Goal: Navigation & Orientation: Find specific page/section

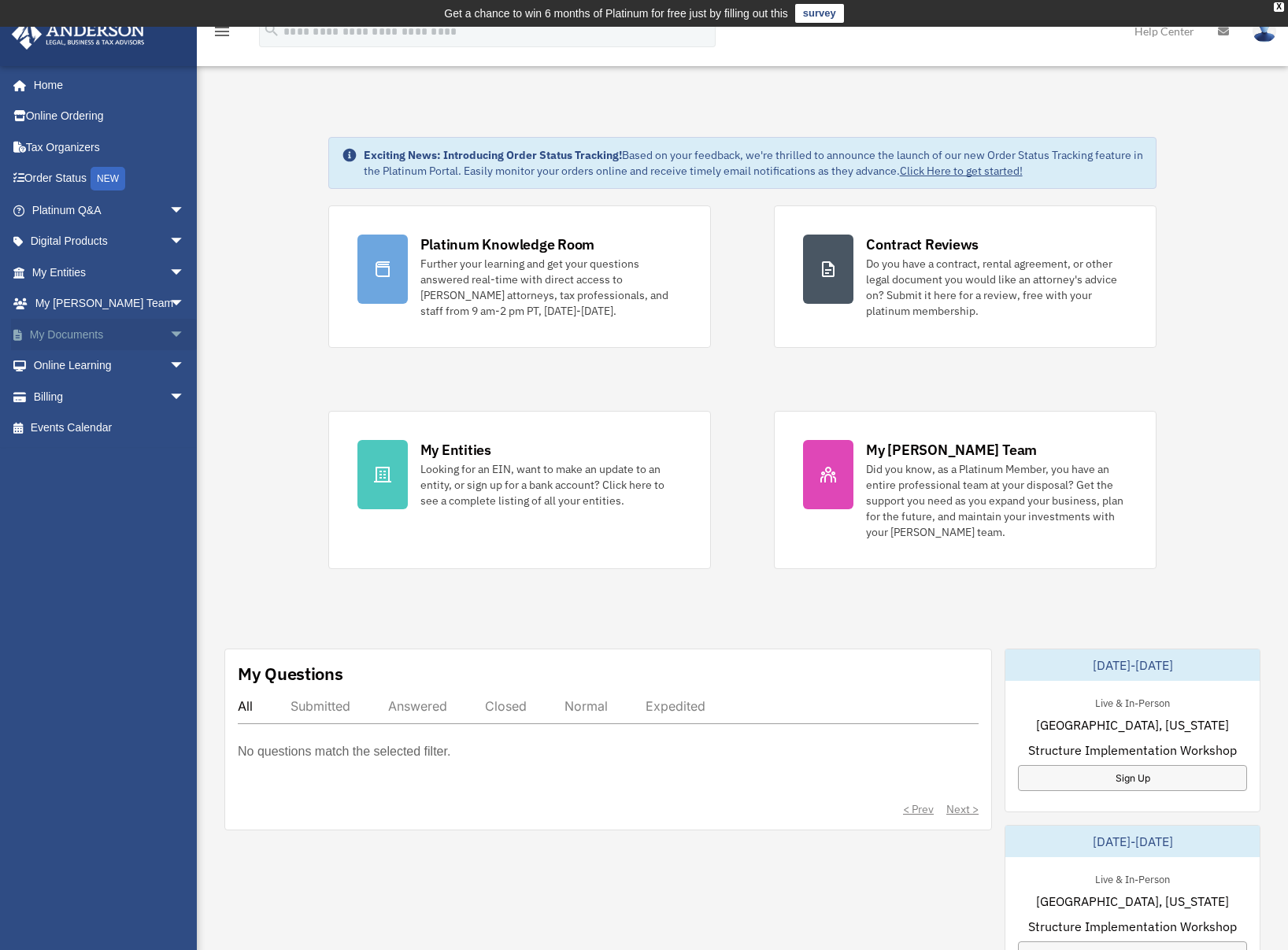
click at [126, 325] on link "My Documents arrow_drop_down" at bounding box center [110, 334] width 198 height 32
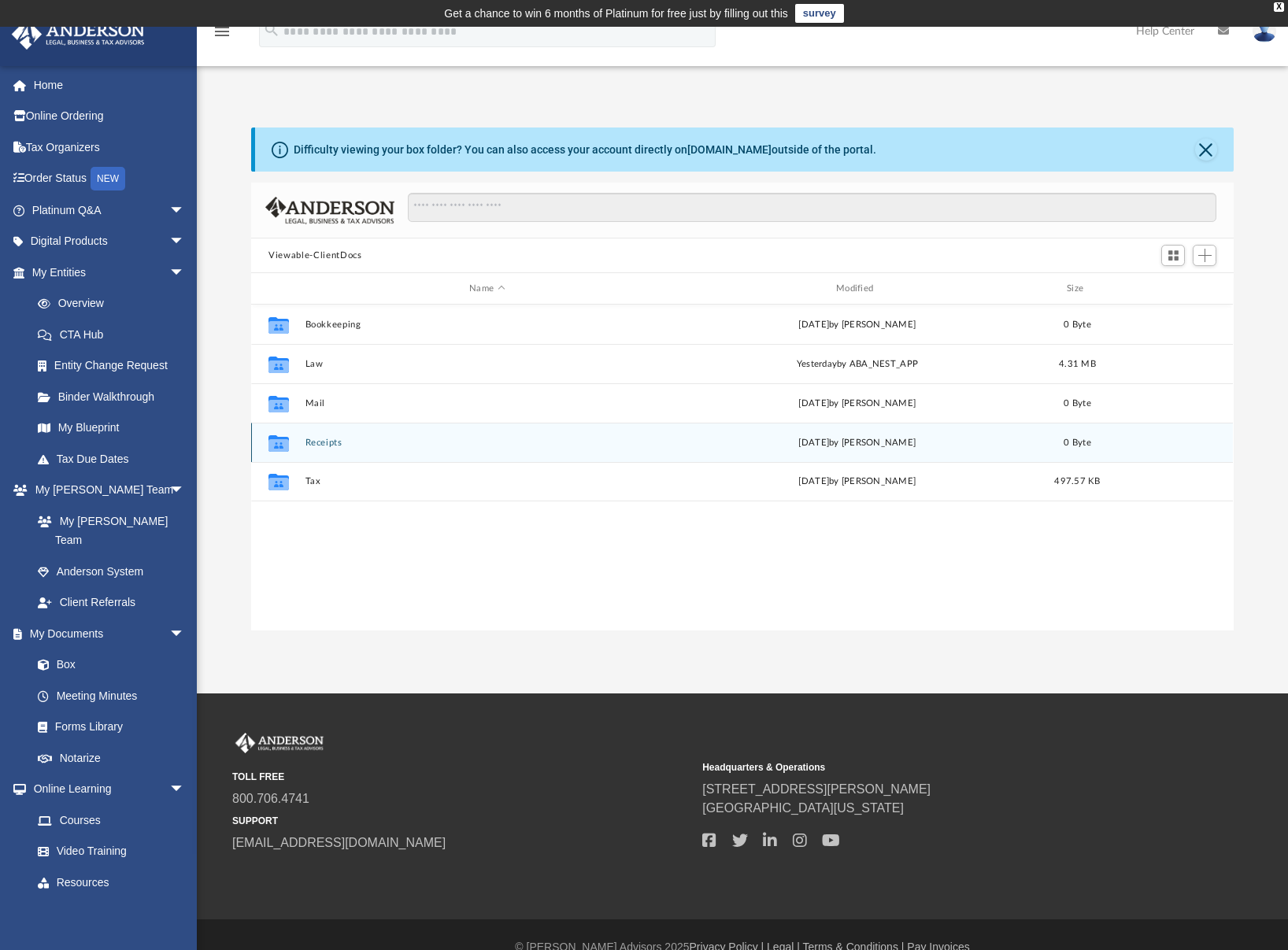
scroll to position [347, 971]
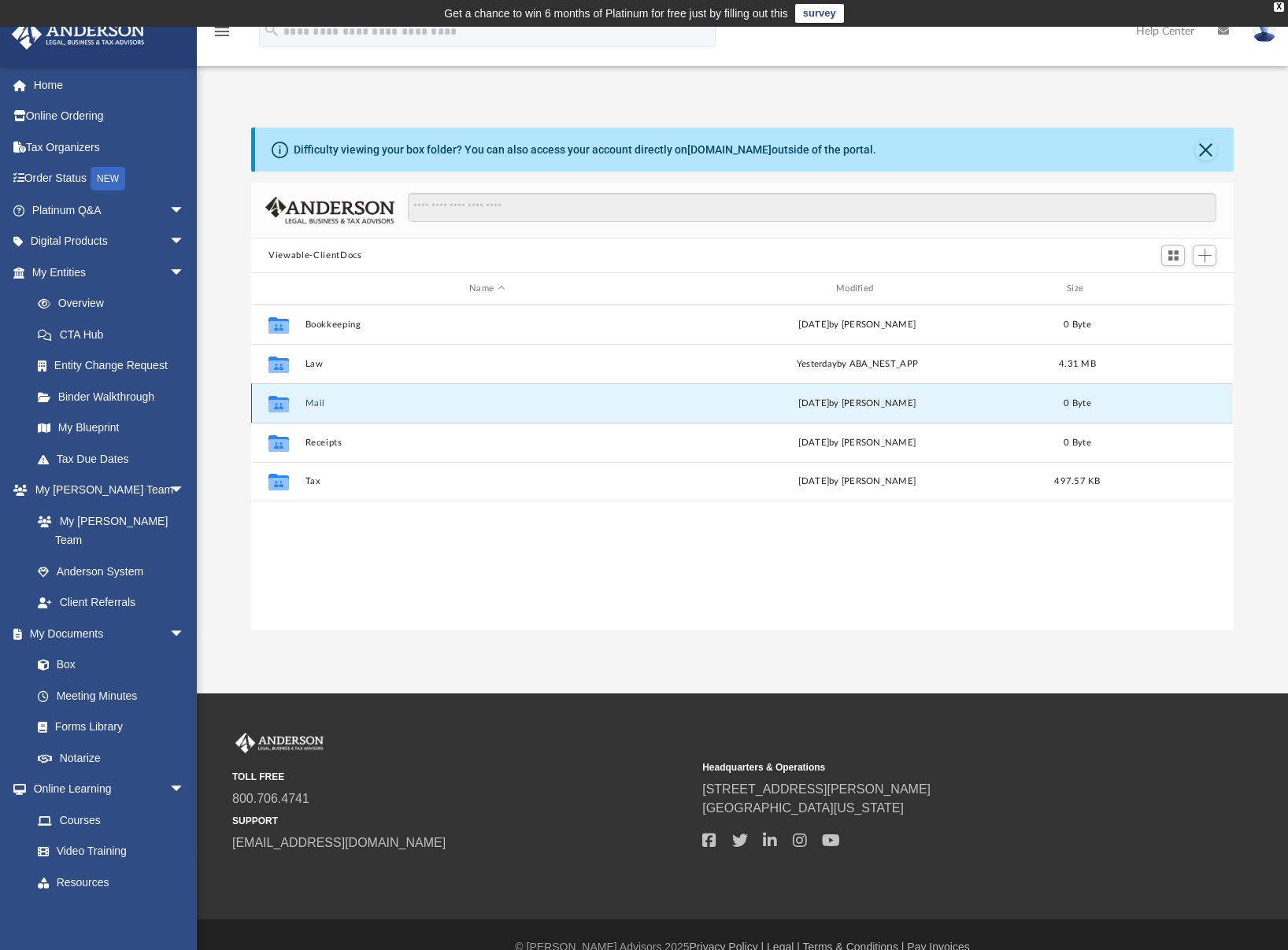
click at [313, 406] on button "Mail" at bounding box center [487, 404] width 364 height 11
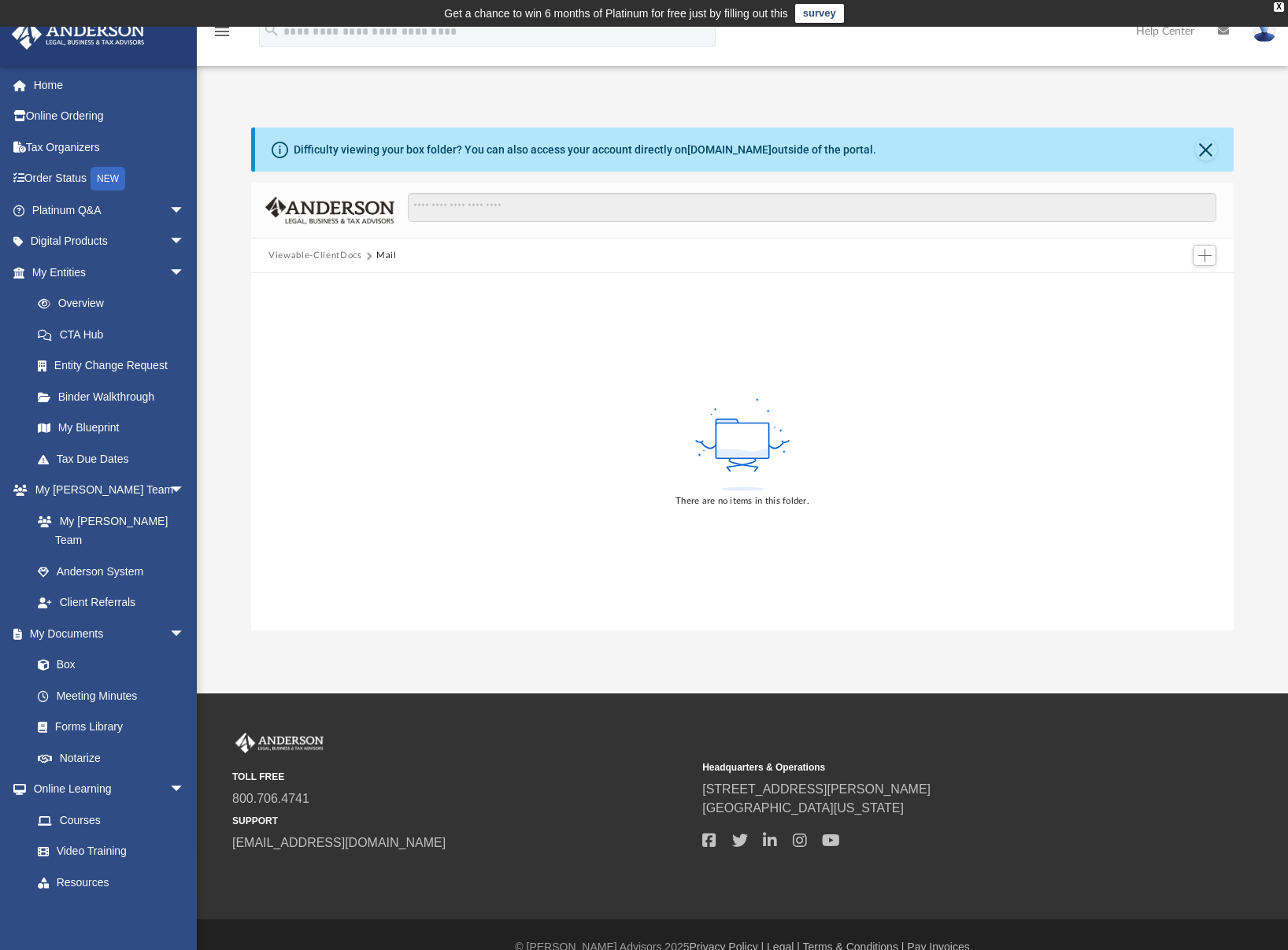
click at [330, 256] on button "Viewable-ClientDocs" at bounding box center [315, 256] width 93 height 14
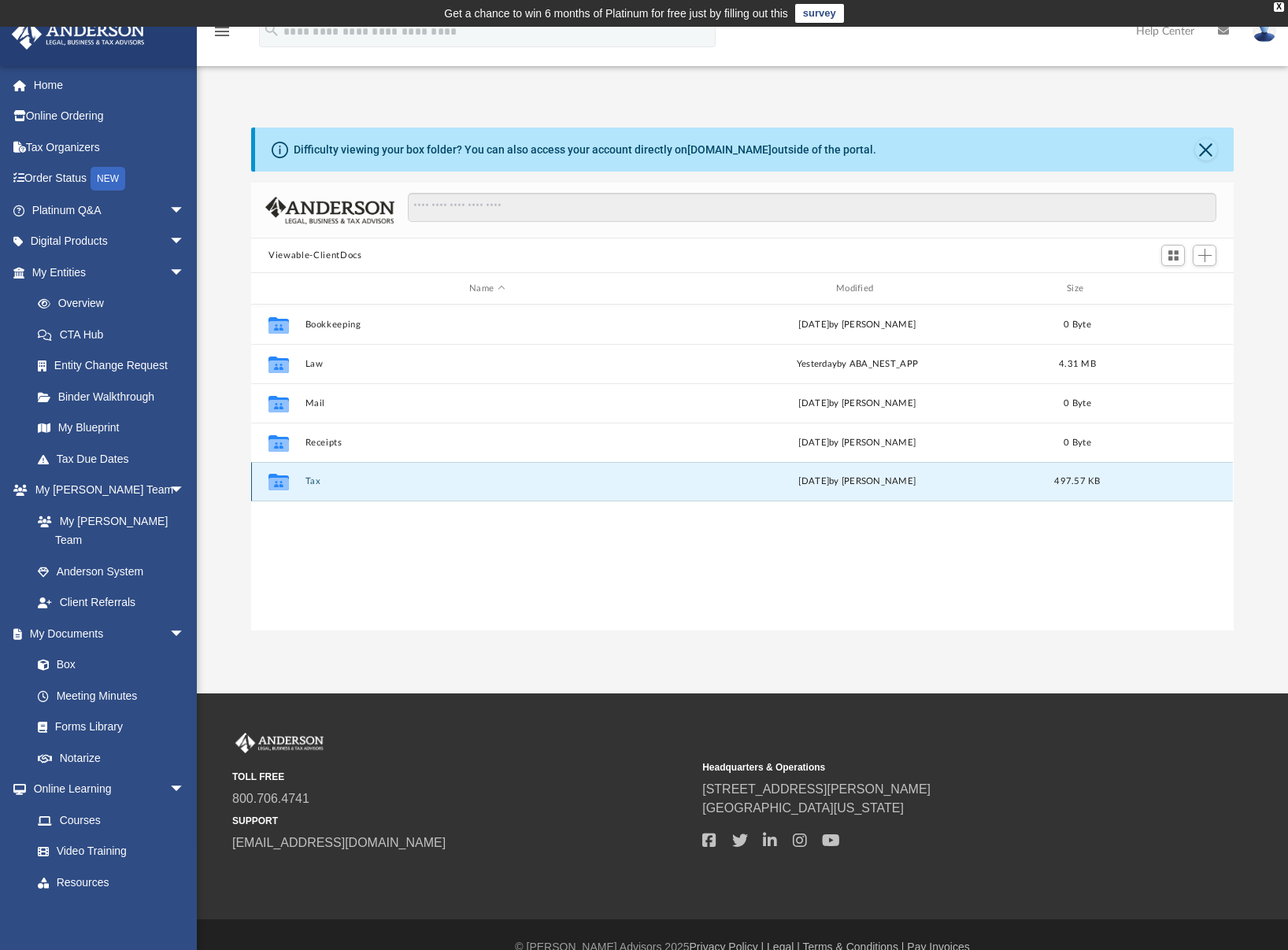
click at [315, 479] on button "Tax" at bounding box center [487, 481] width 364 height 11
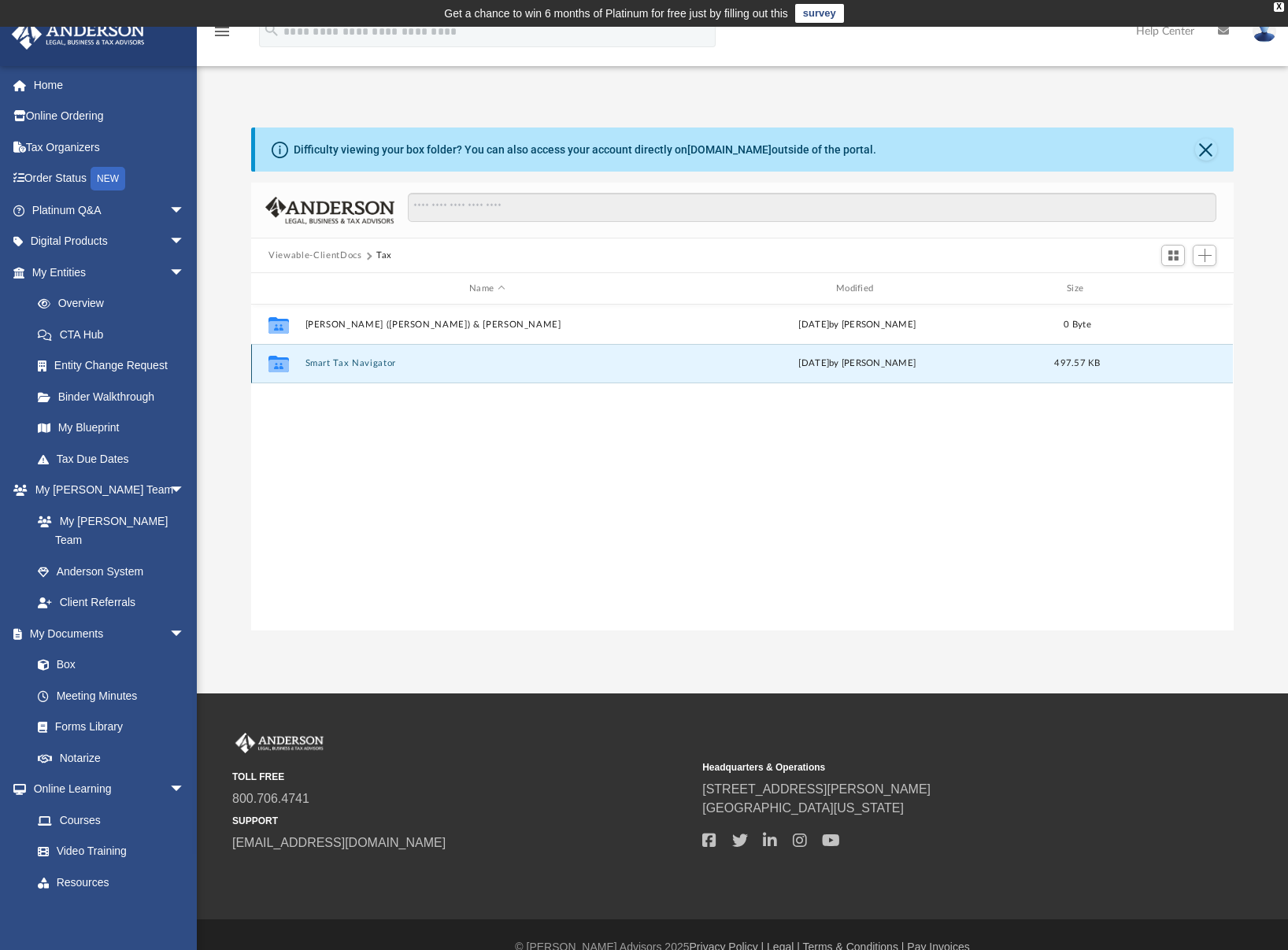
click at [357, 364] on button "Smart Tax Navigator" at bounding box center [487, 363] width 364 height 11
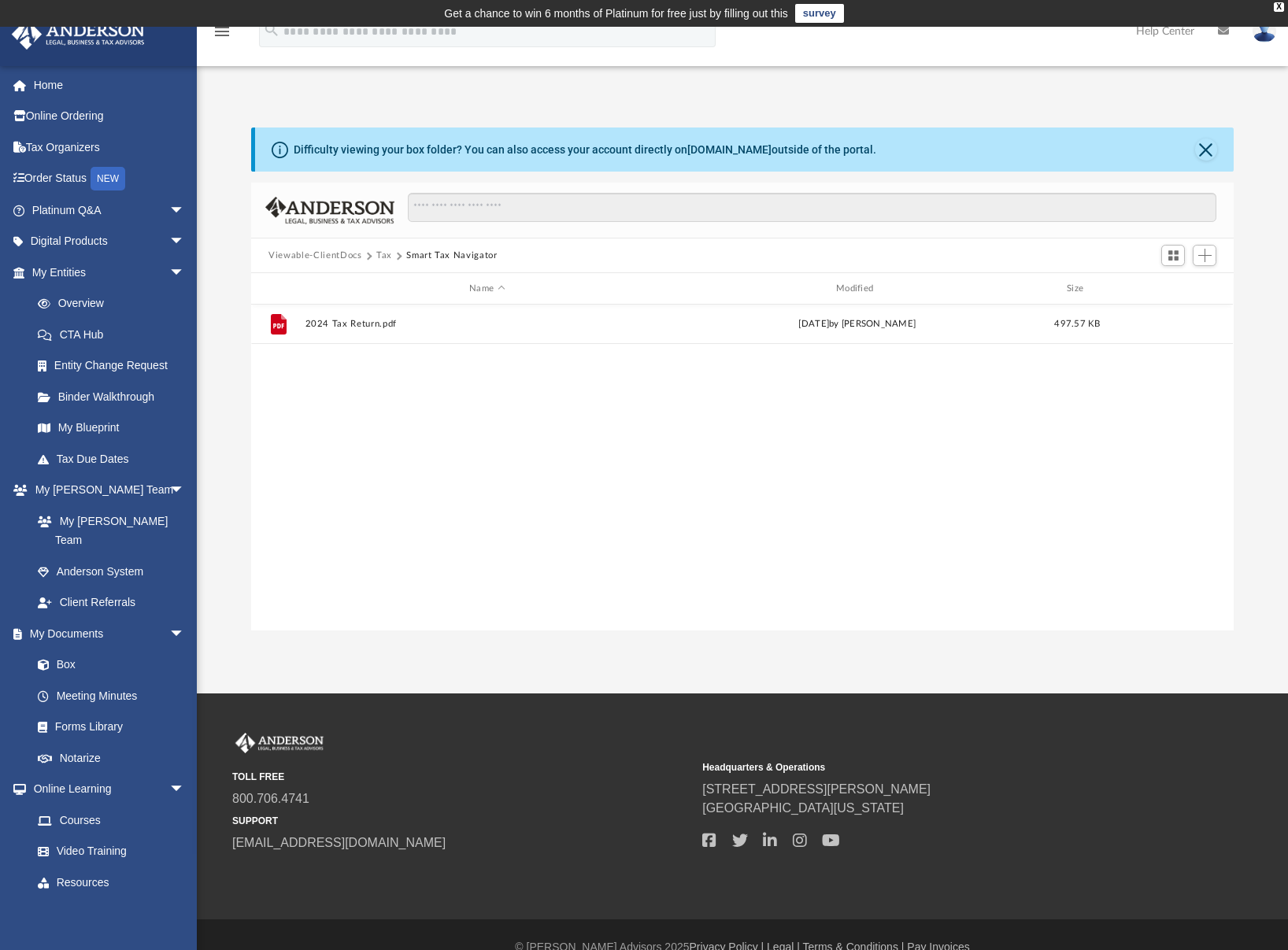
click at [379, 256] on button "Tax" at bounding box center [384, 256] width 16 height 14
click at [332, 257] on button "Viewable-ClientDocs" at bounding box center [315, 256] width 93 height 14
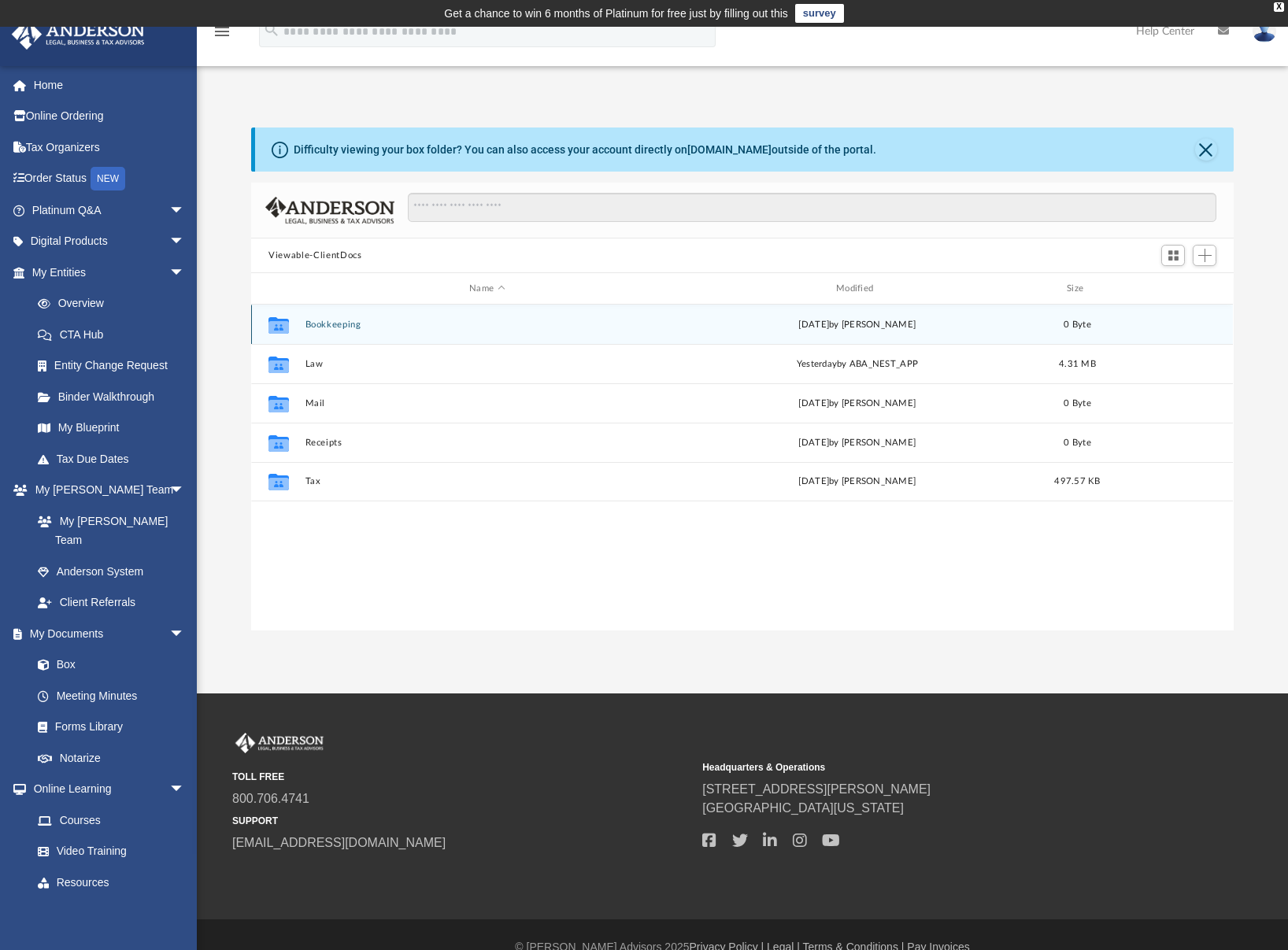
click at [326, 325] on button "Bookkeeping" at bounding box center [487, 325] width 364 height 11
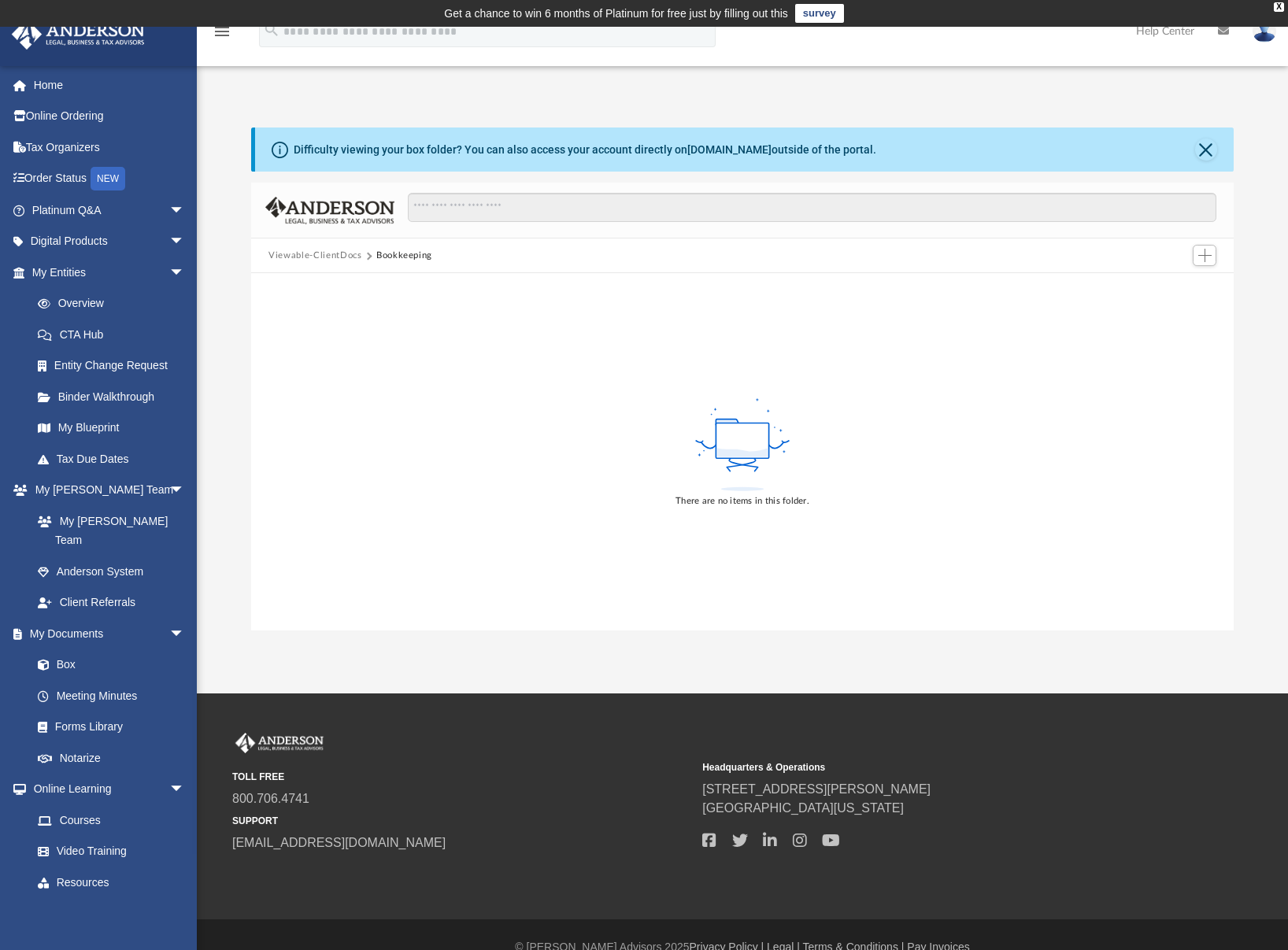
click at [323, 249] on button "Viewable-ClientDocs" at bounding box center [315, 256] width 93 height 14
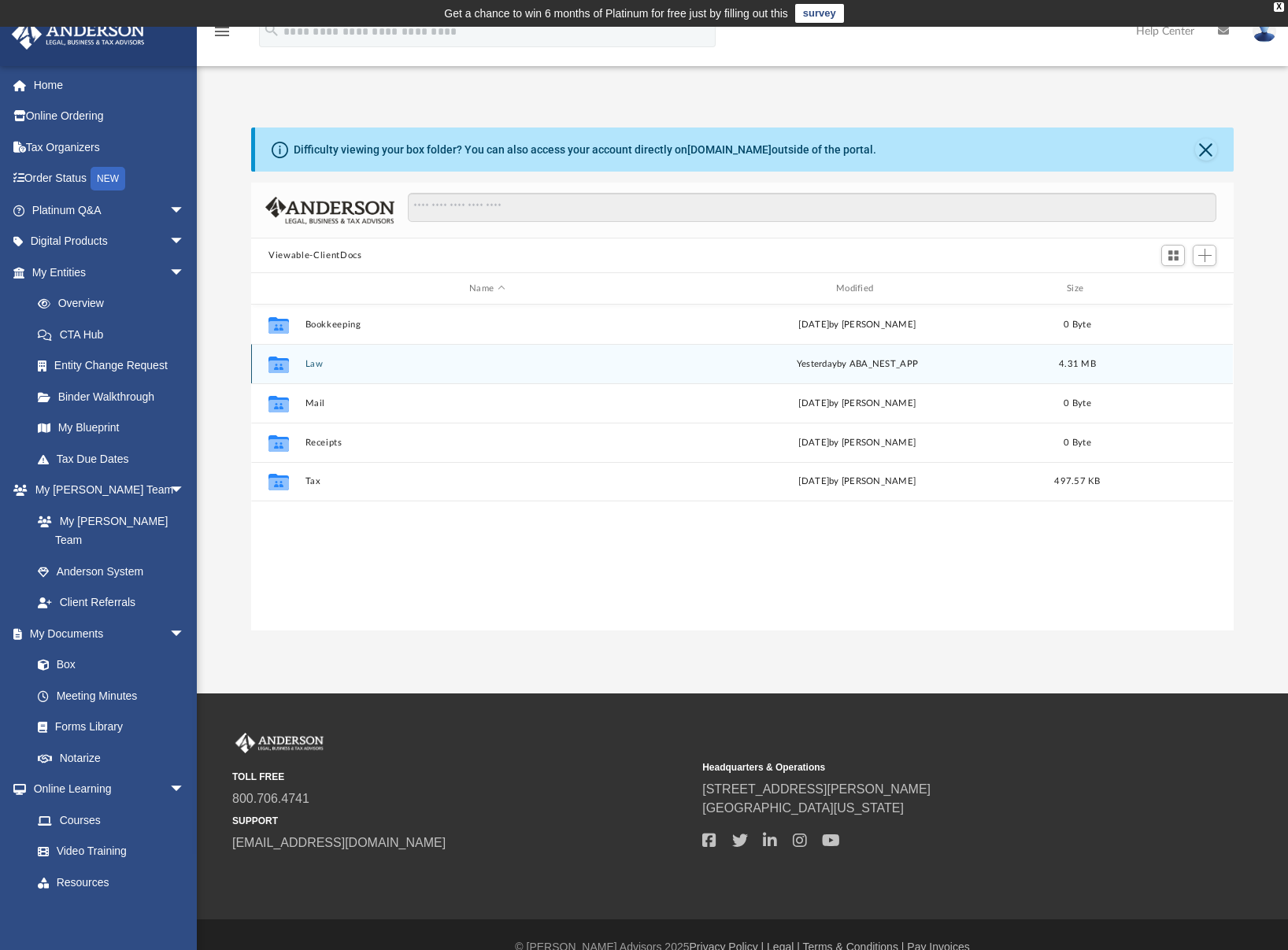
click at [317, 364] on button "Law" at bounding box center [487, 364] width 364 height 11
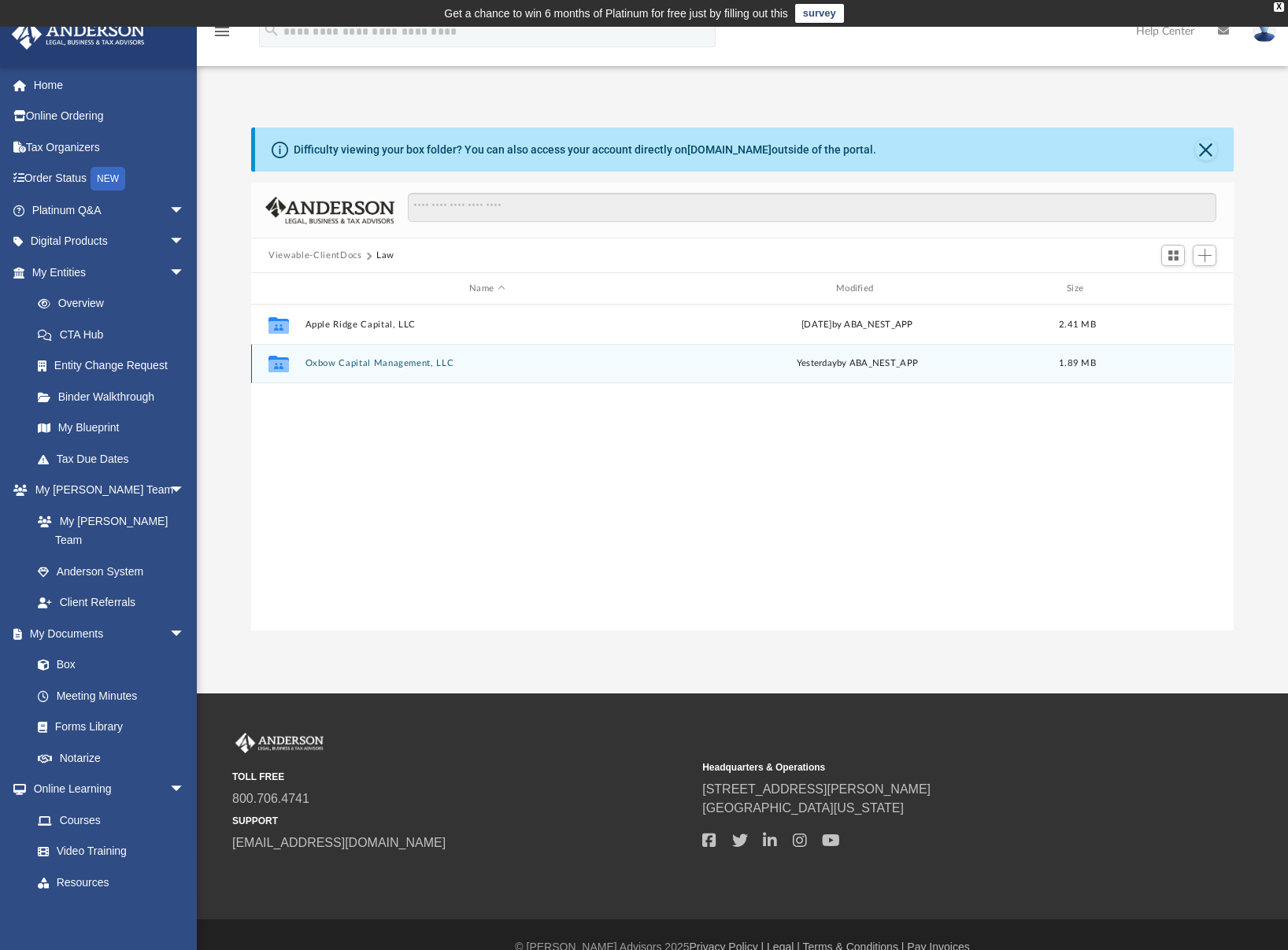
click at [368, 367] on button "Oxbow Capital Management, LLC" at bounding box center [487, 363] width 364 height 11
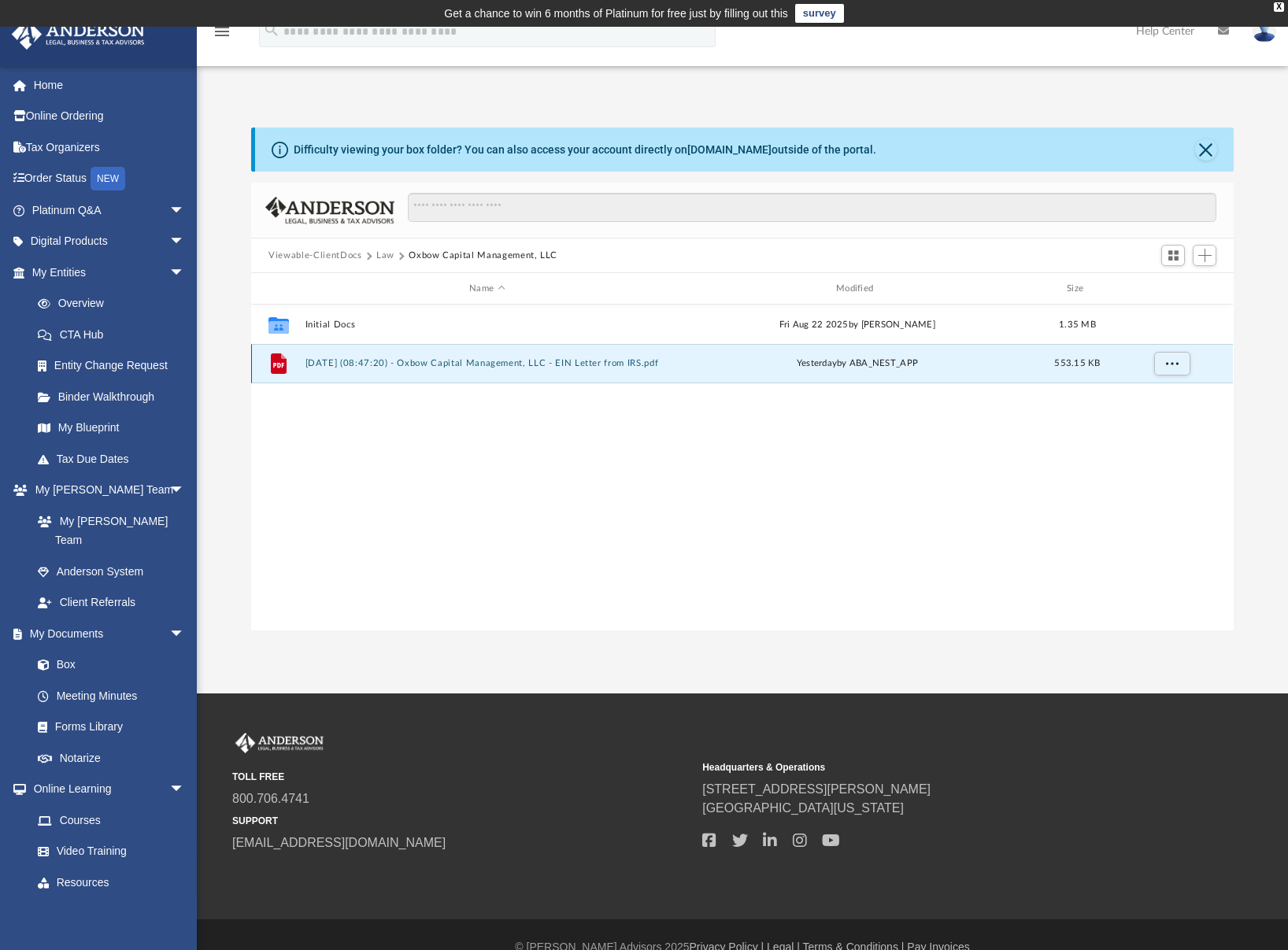
click at [424, 364] on button "2025.09.03 (08:47:20) - Oxbow Capital Management, LLC - EIN Letter from IRS.pdf" at bounding box center [487, 363] width 364 height 11
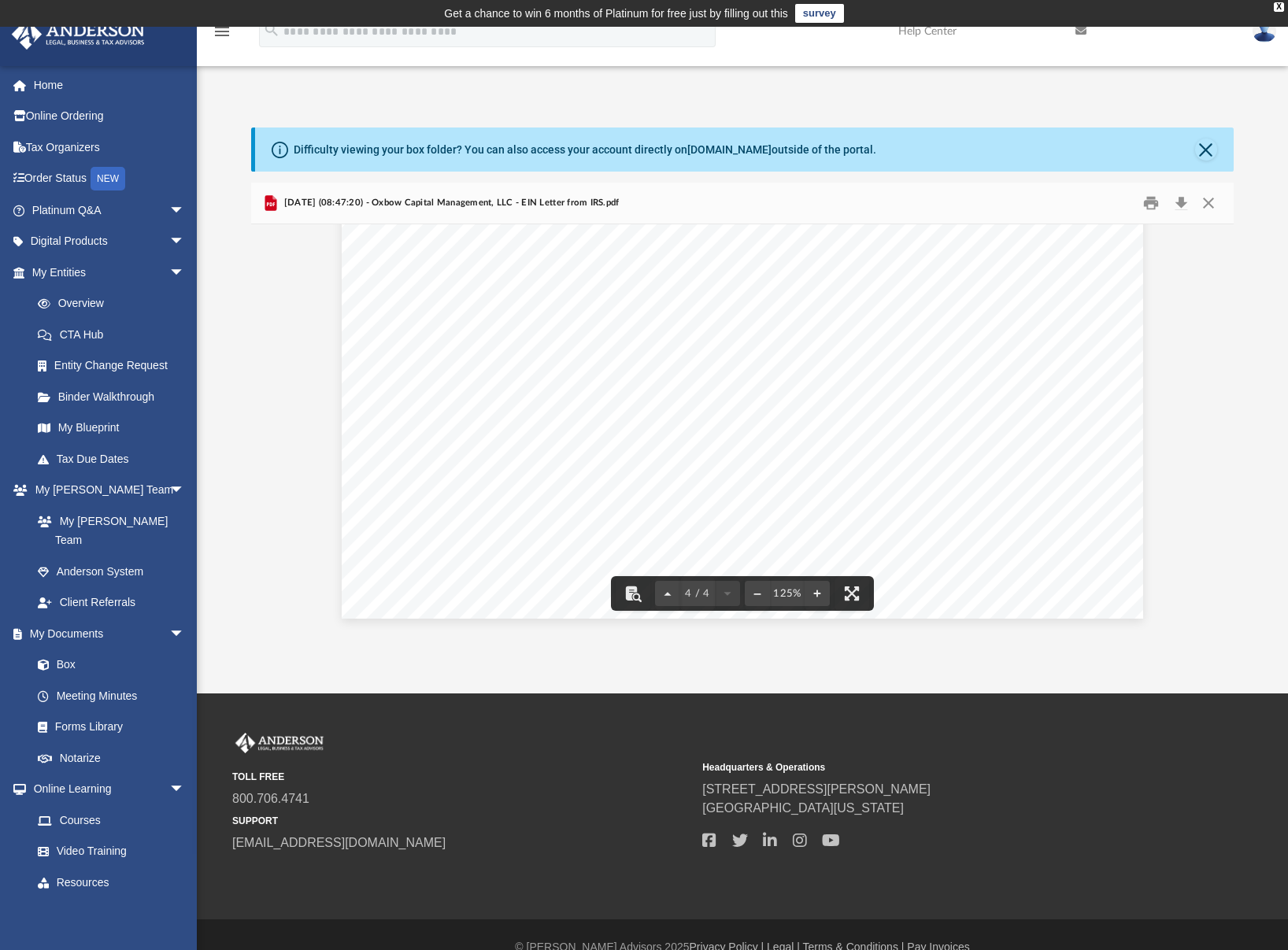
scroll to position [3535, 0]
click at [1209, 150] on button "Close" at bounding box center [1206, 150] width 22 height 22
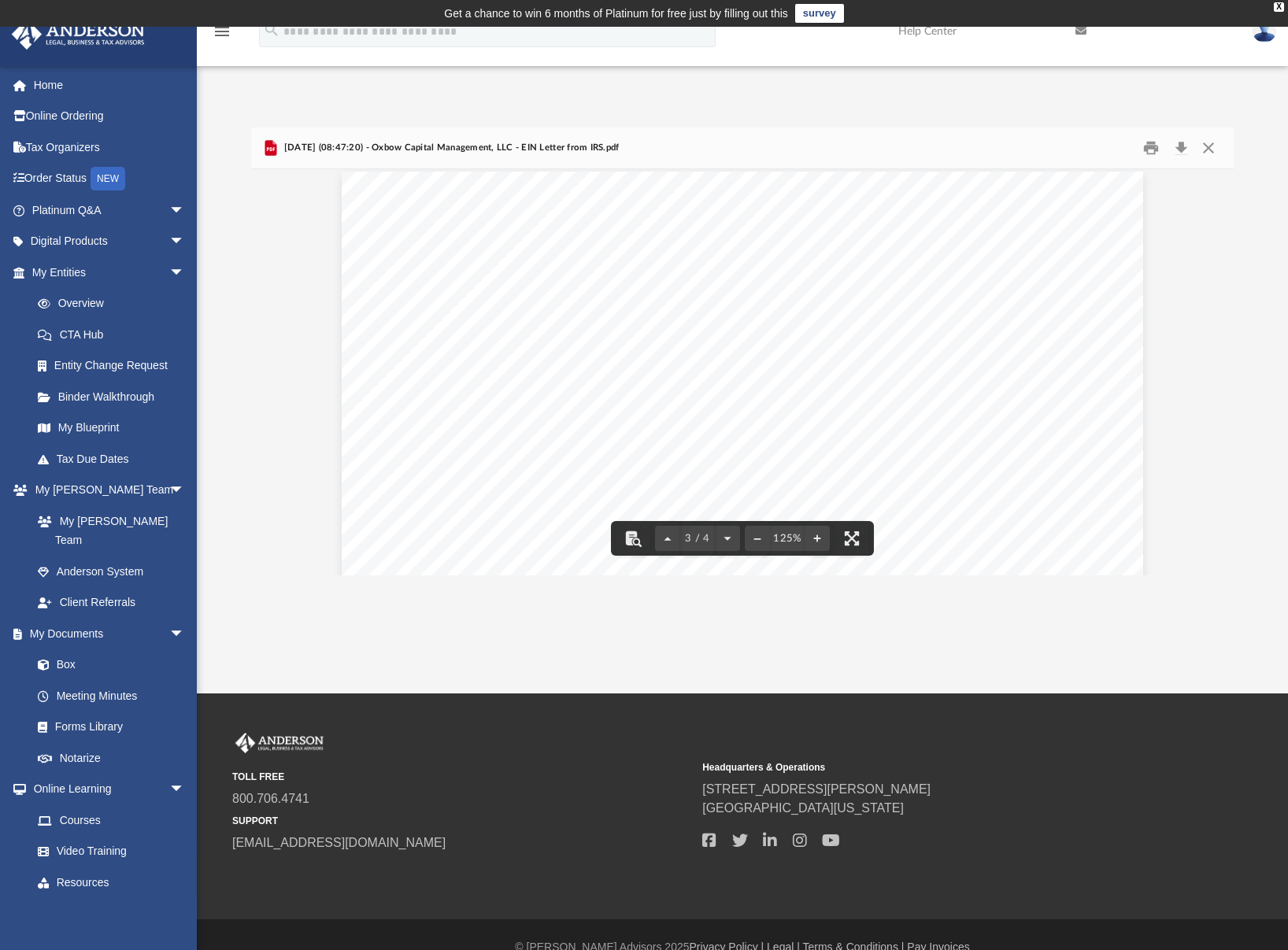
scroll to position [1803, 0]
click at [1207, 149] on button "Close" at bounding box center [1209, 149] width 28 height 25
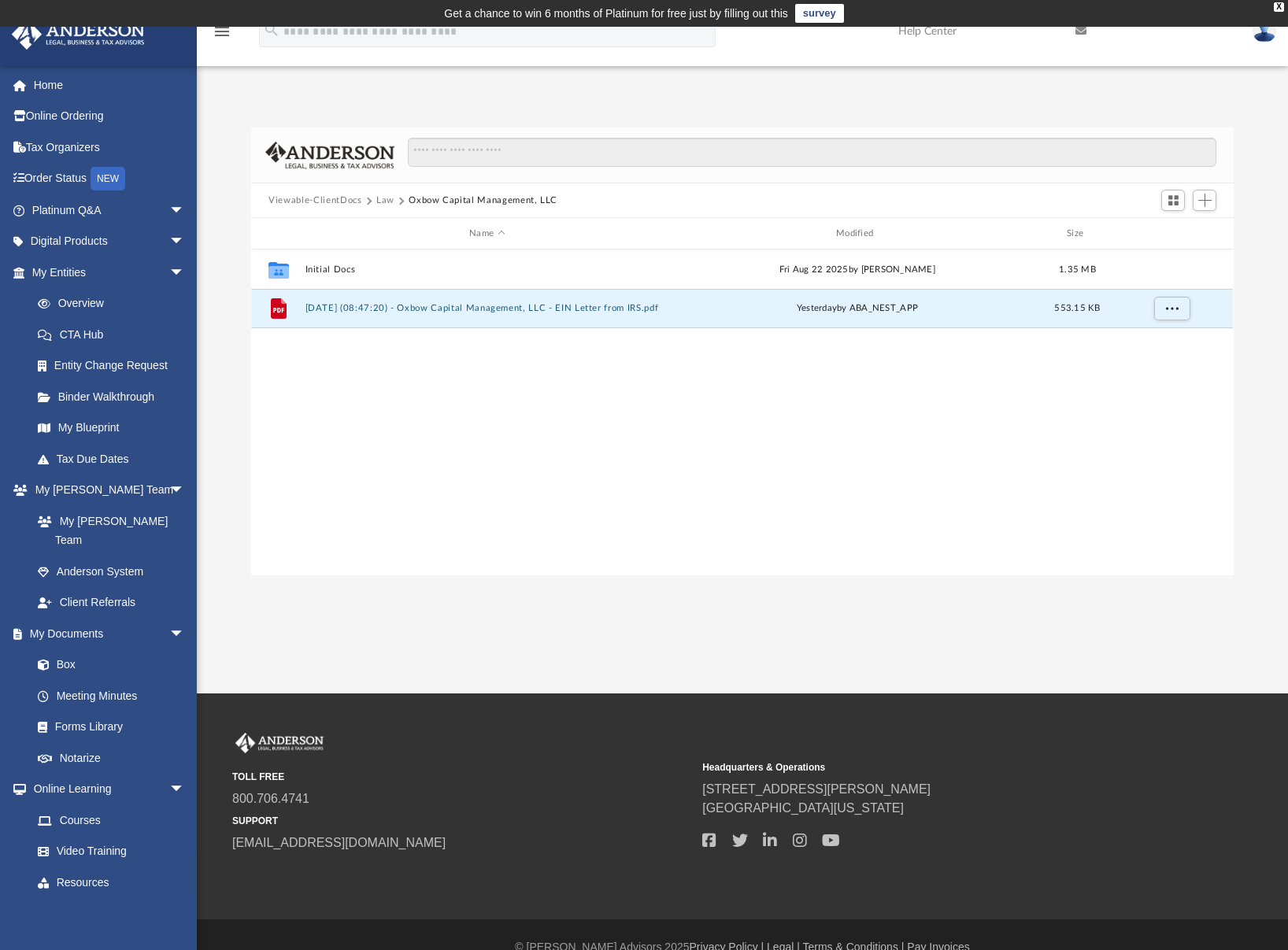
click at [338, 201] on button "Viewable-ClientDocs" at bounding box center [315, 201] width 93 height 14
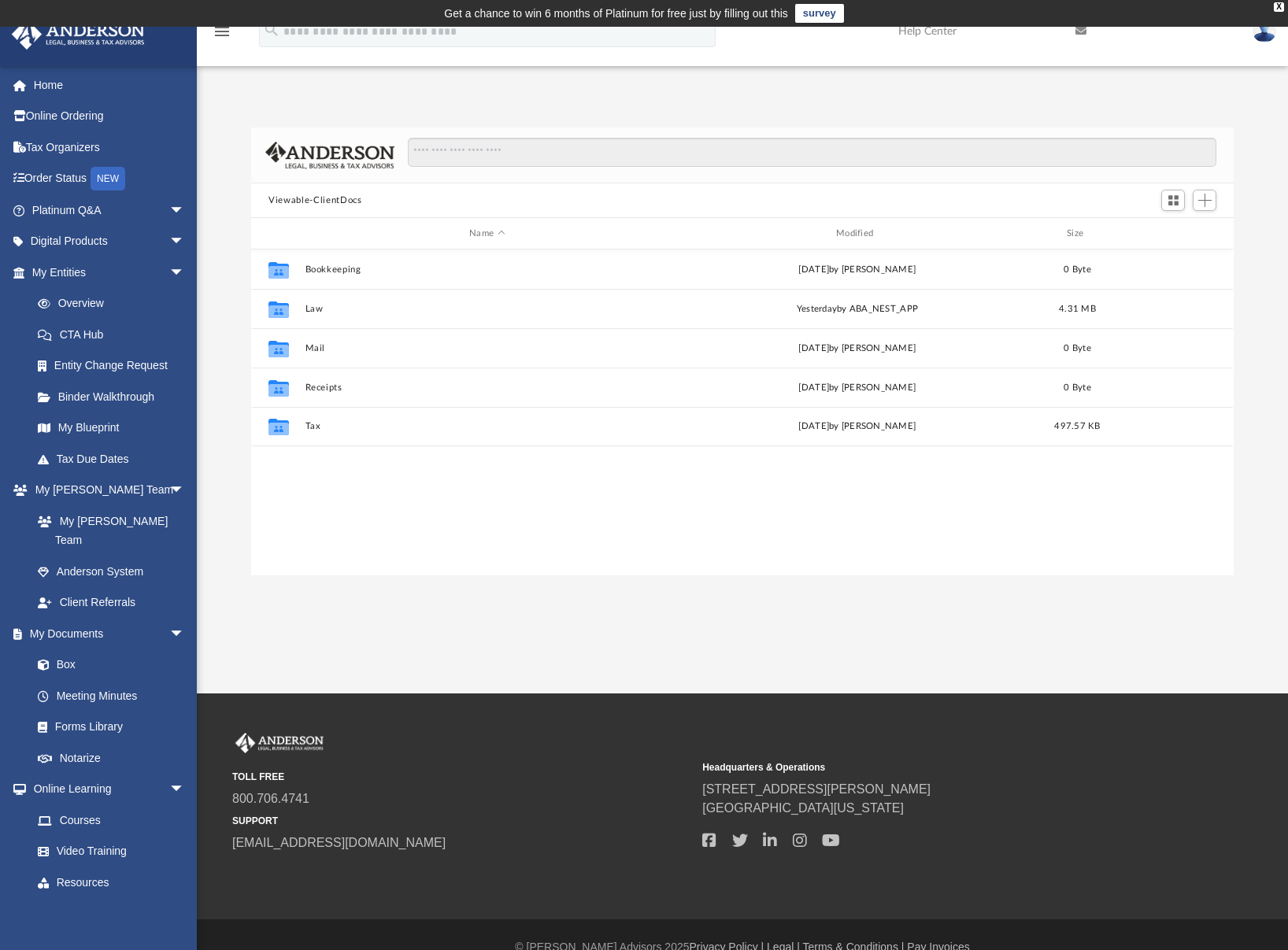
click at [799, 561] on div "Collaborated Folder Bookkeeping Mon May 5 2025 by Charles Rogler 0 Byte Collabo…" at bounding box center [743, 413] width 982 height 326
